Goal: Check status

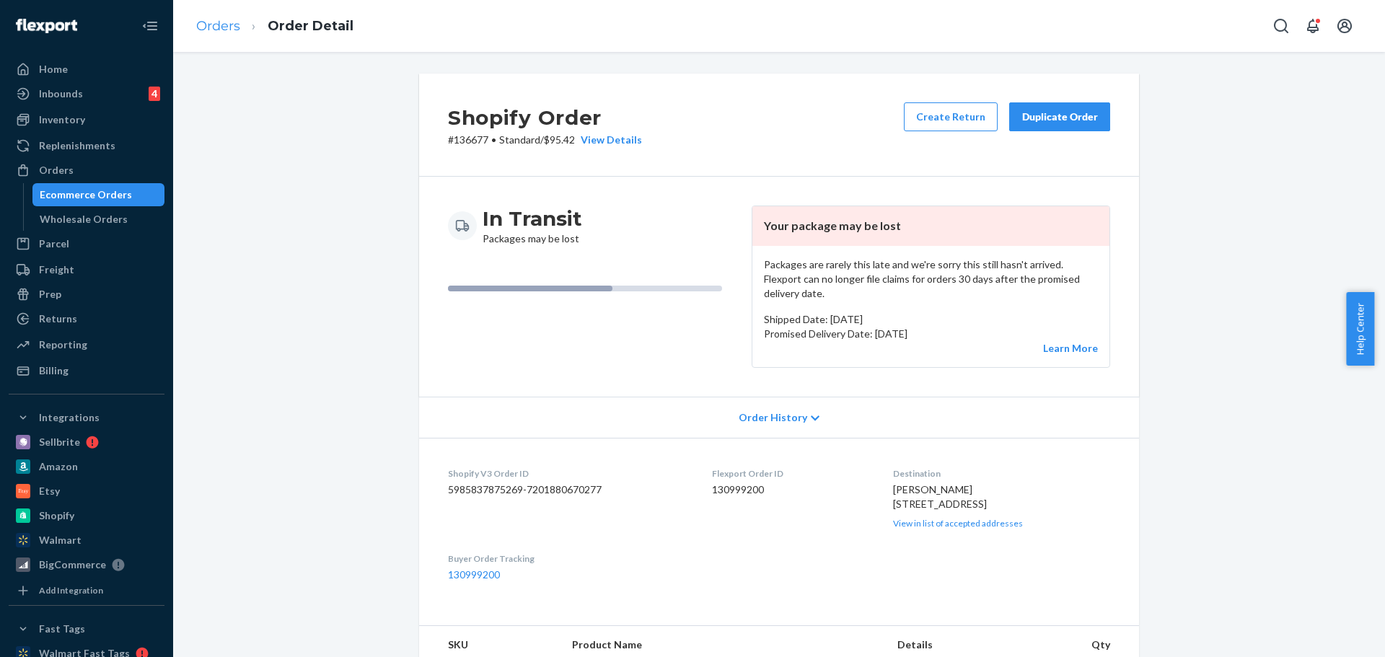
scroll to position [512, 0]
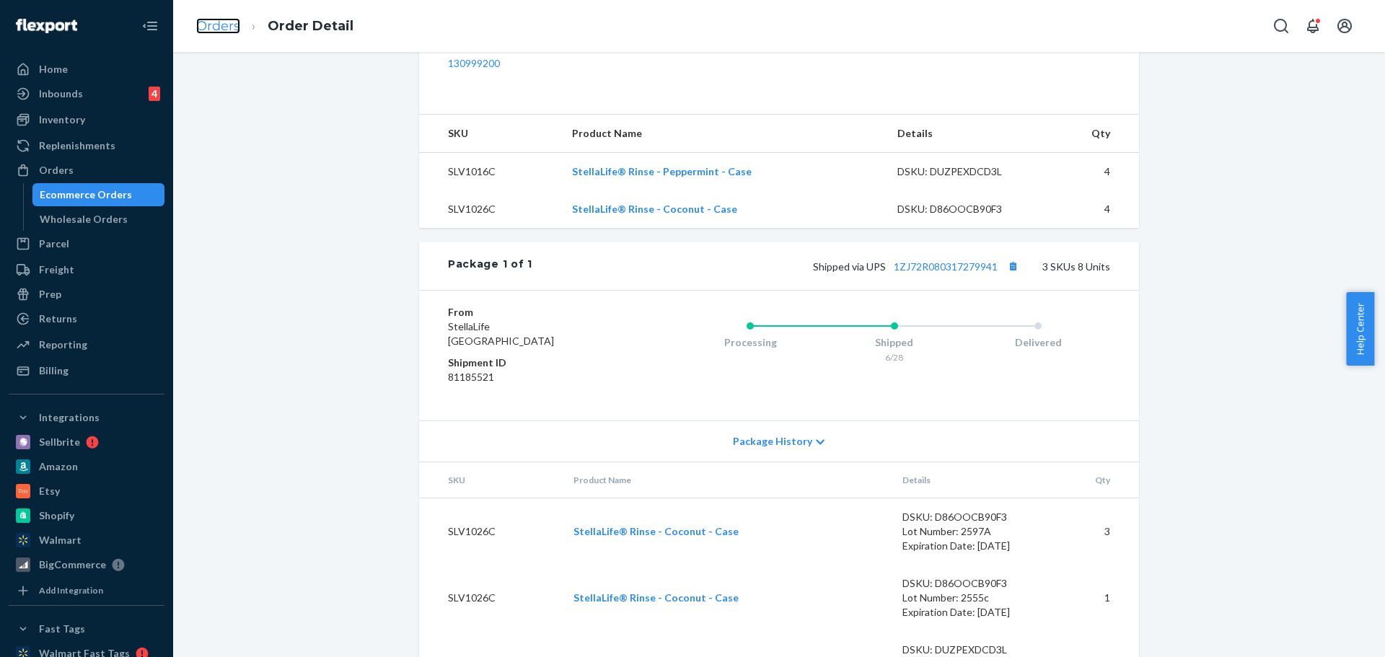
click at [214, 22] on link "Orders" at bounding box center [218, 26] width 44 height 16
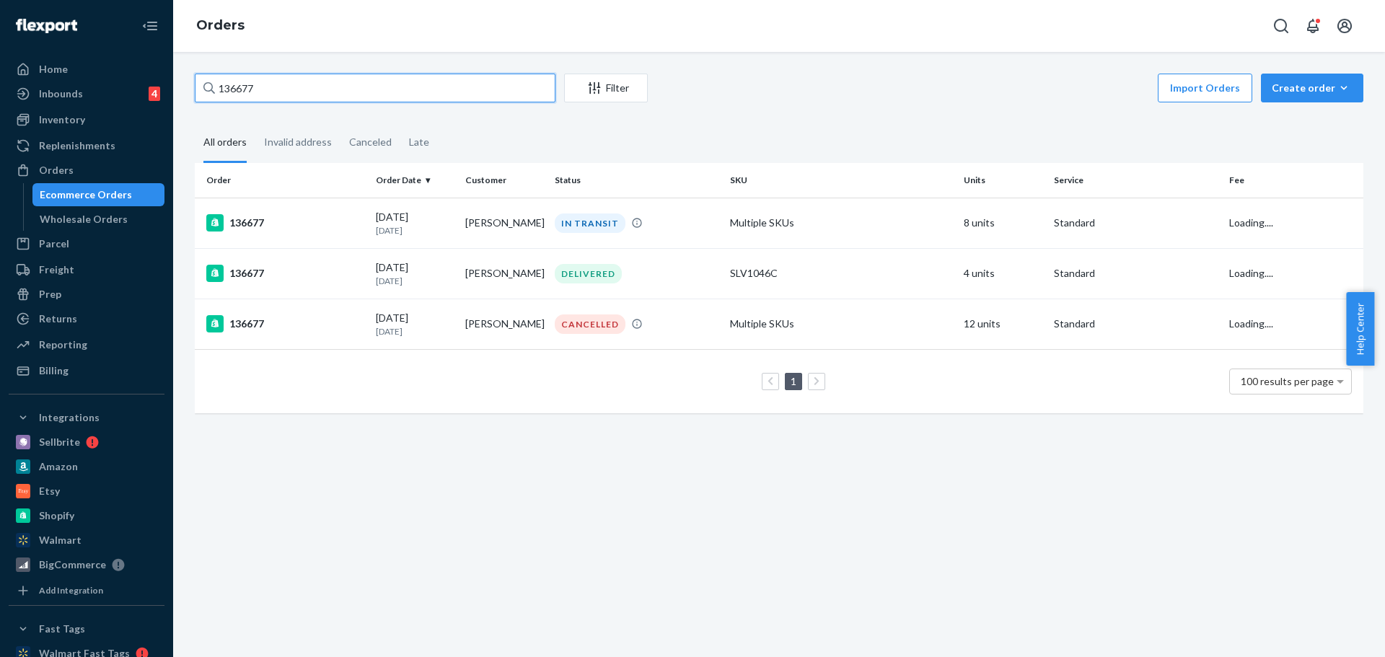
click at [354, 95] on input "136677" at bounding box center [375, 88] width 361 height 29
click at [249, 225] on div "136677" at bounding box center [285, 222] width 158 height 17
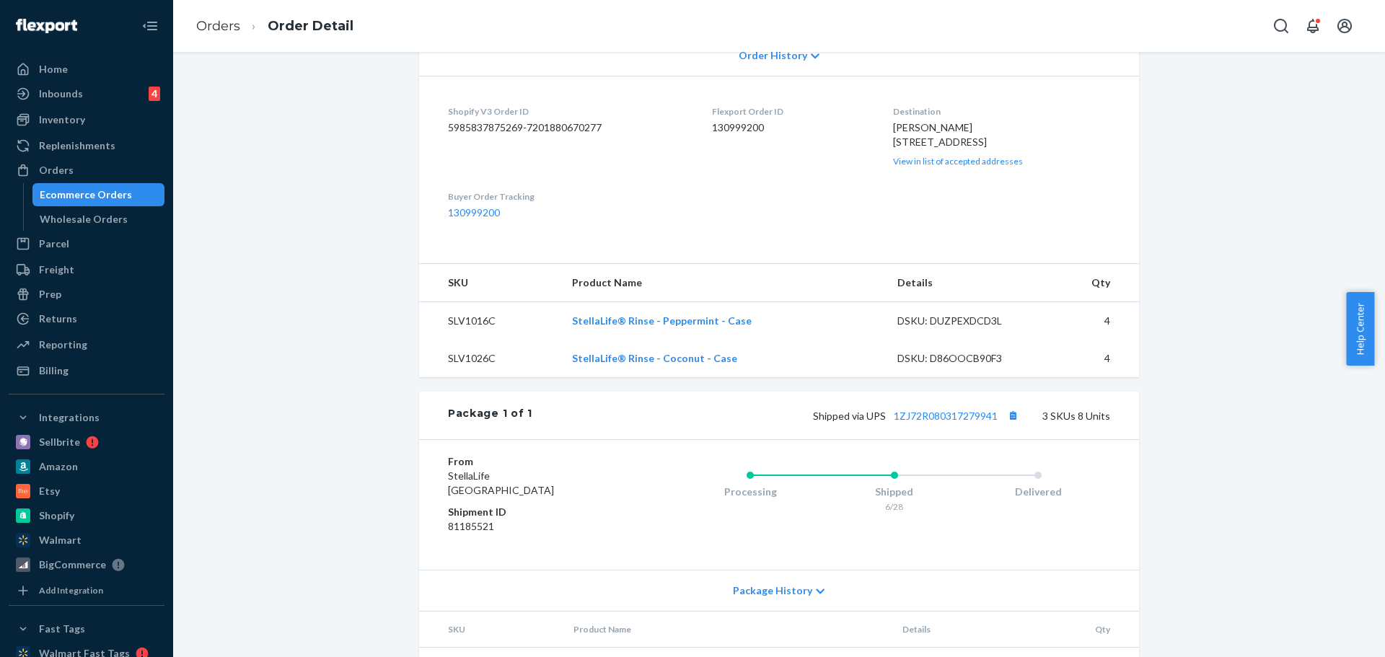
scroll to position [367, 0]
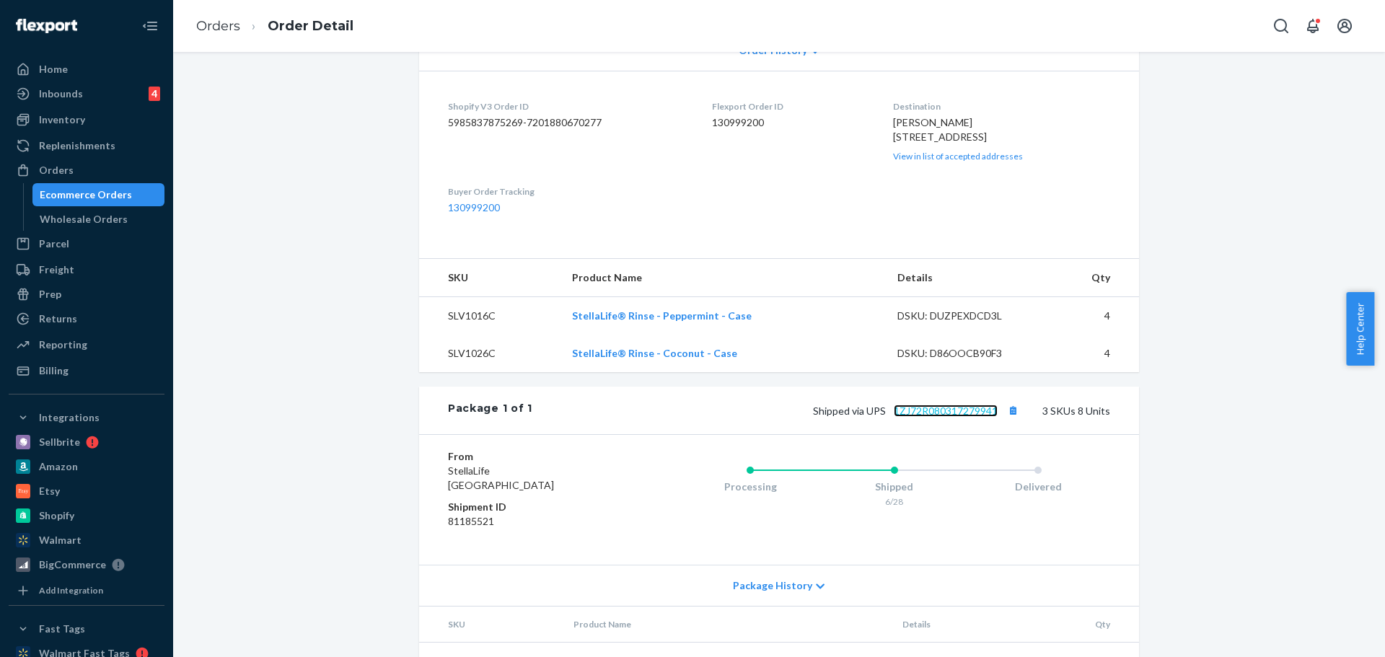
click at [931, 417] on link "1ZJ72R080317279941" at bounding box center [946, 411] width 104 height 12
click at [58, 170] on div "Orders" at bounding box center [56, 170] width 35 height 14
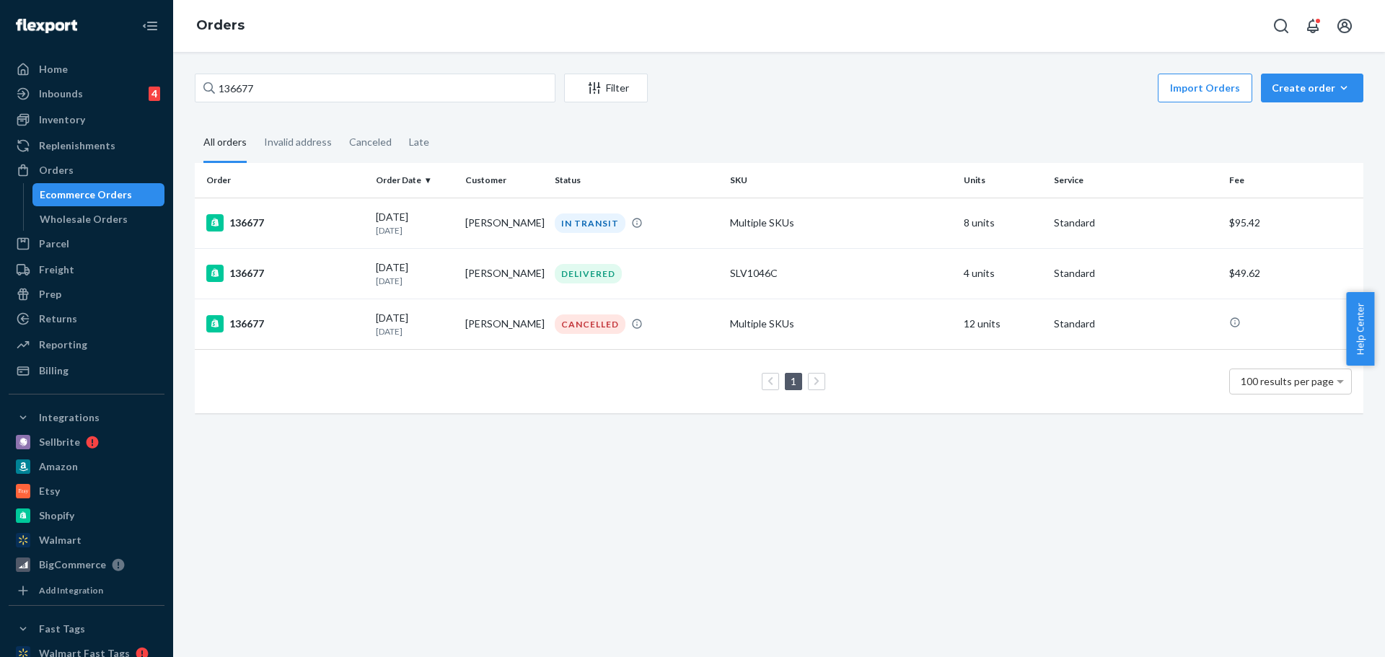
click at [74, 196] on div "Ecommerce Orders" at bounding box center [86, 195] width 92 height 14
click at [427, 141] on div "Late" at bounding box center [419, 143] width 38 height 40
click at [400, 123] on input "Late" at bounding box center [400, 123] width 0 height 0
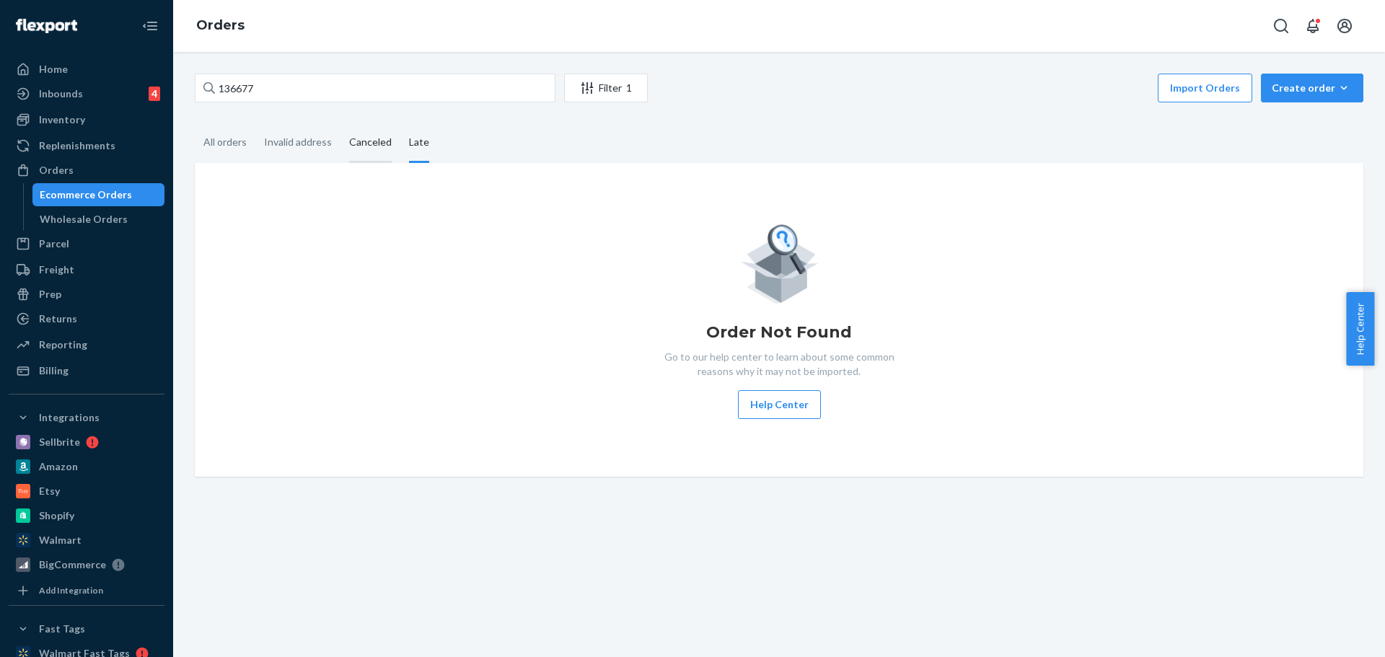
click at [375, 141] on div "Canceled" at bounding box center [370, 143] width 43 height 40
click at [341, 123] on input "Canceled" at bounding box center [341, 123] width 0 height 0
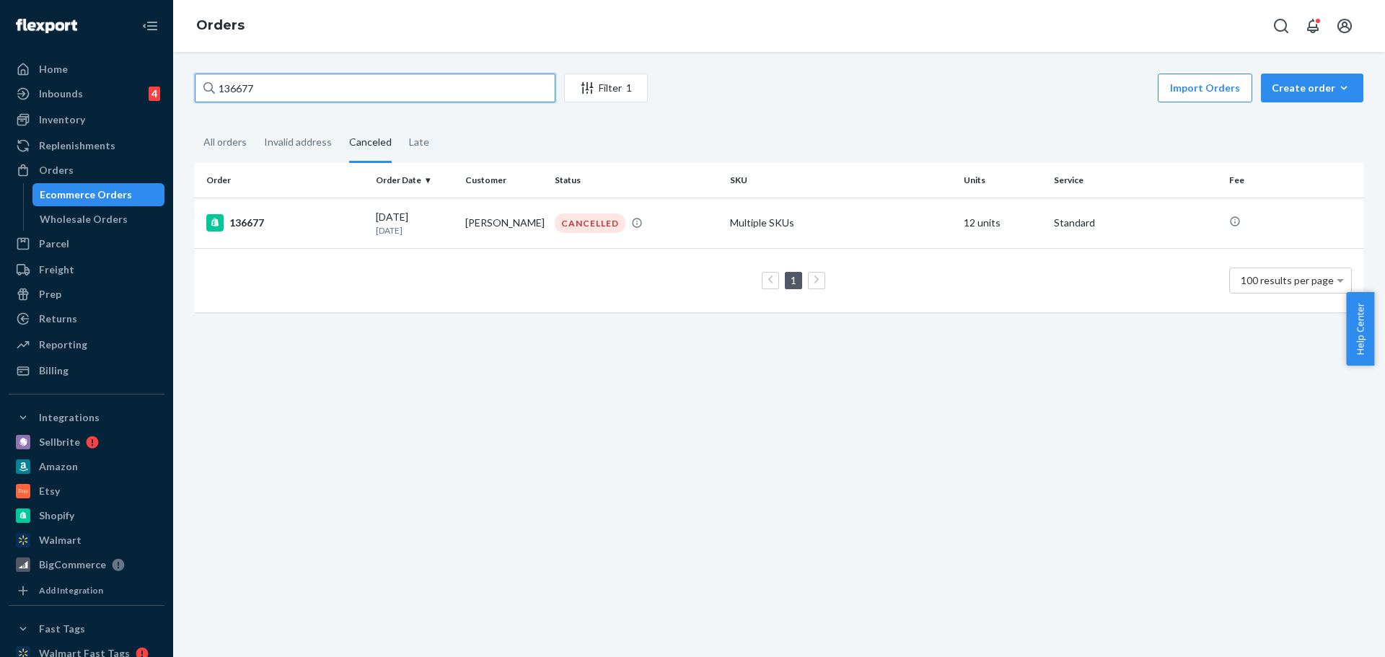
click at [263, 79] on input "136677" at bounding box center [375, 88] width 361 height 29
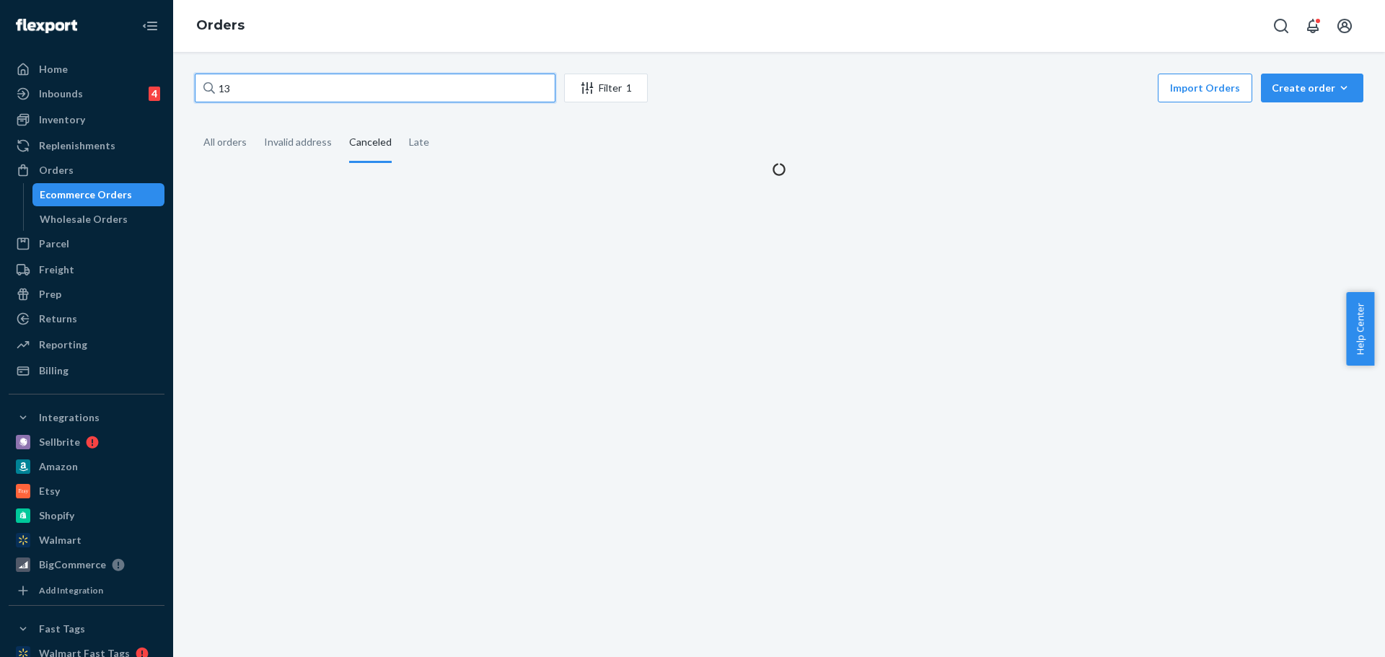
type input "1"
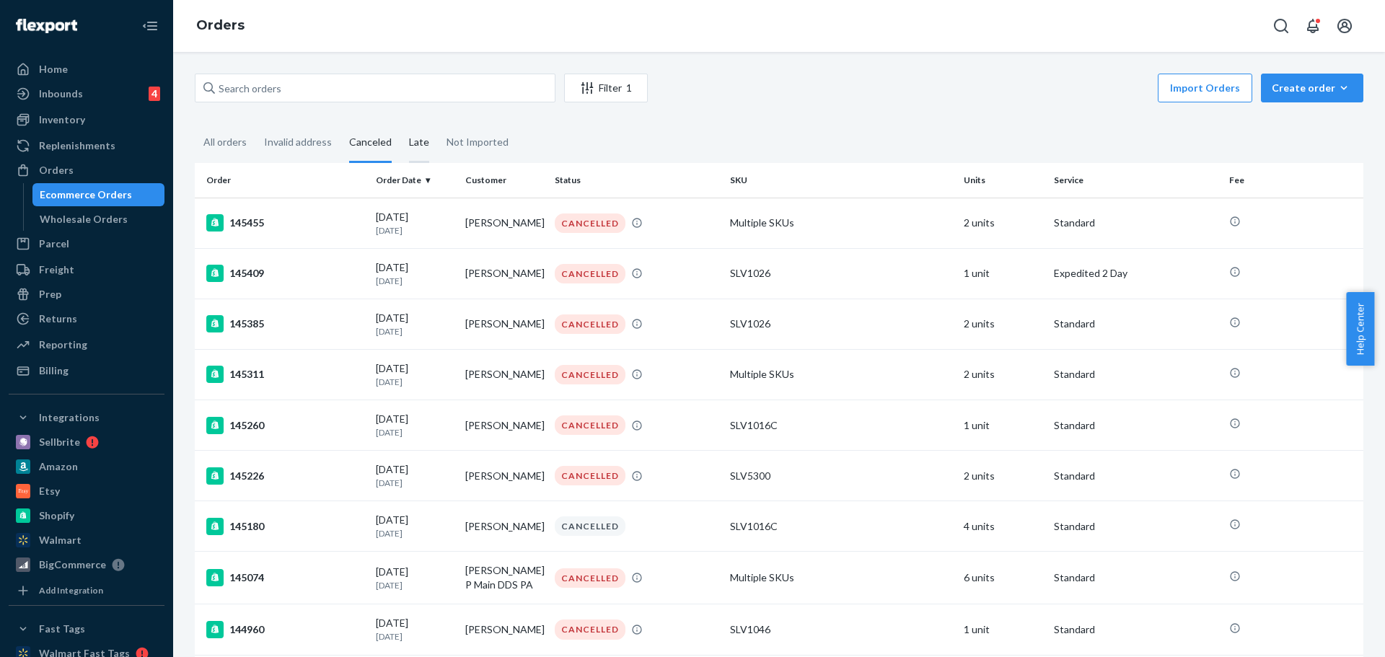
click at [420, 140] on div "Late" at bounding box center [419, 143] width 20 height 40
click at [400, 123] on input "Late" at bounding box center [400, 123] width 0 height 0
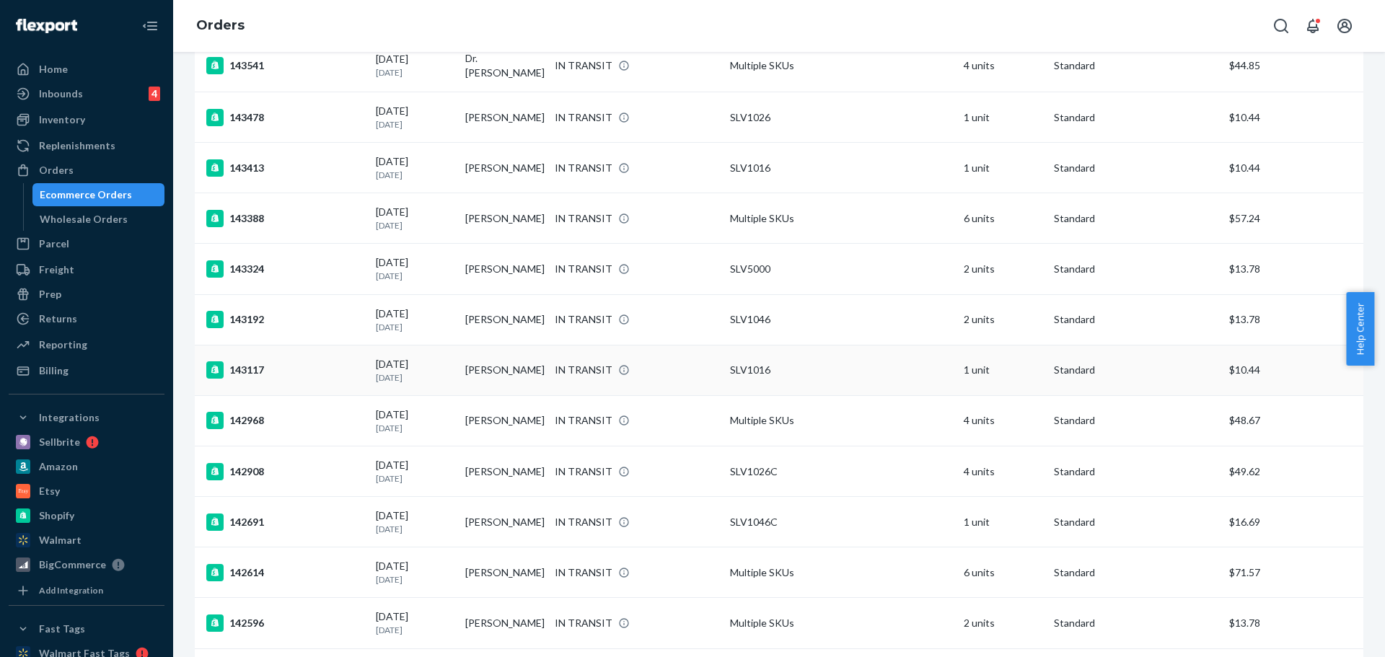
scroll to position [433, 0]
